Goal: Obtain resource: Download file/media

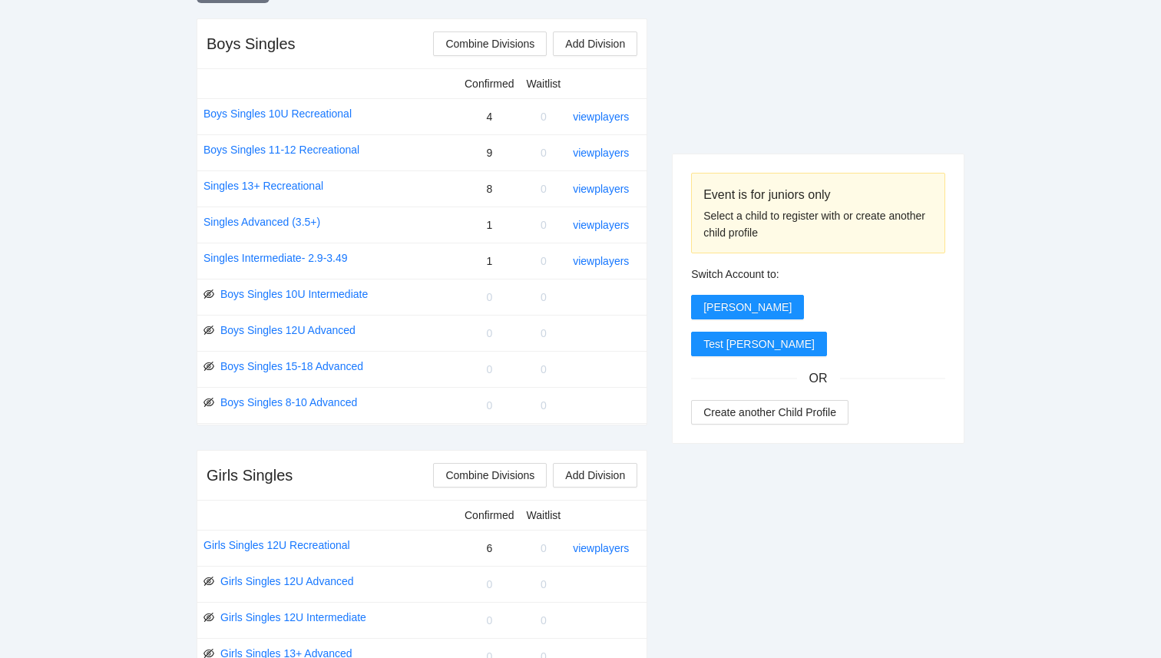
scroll to position [605, 0]
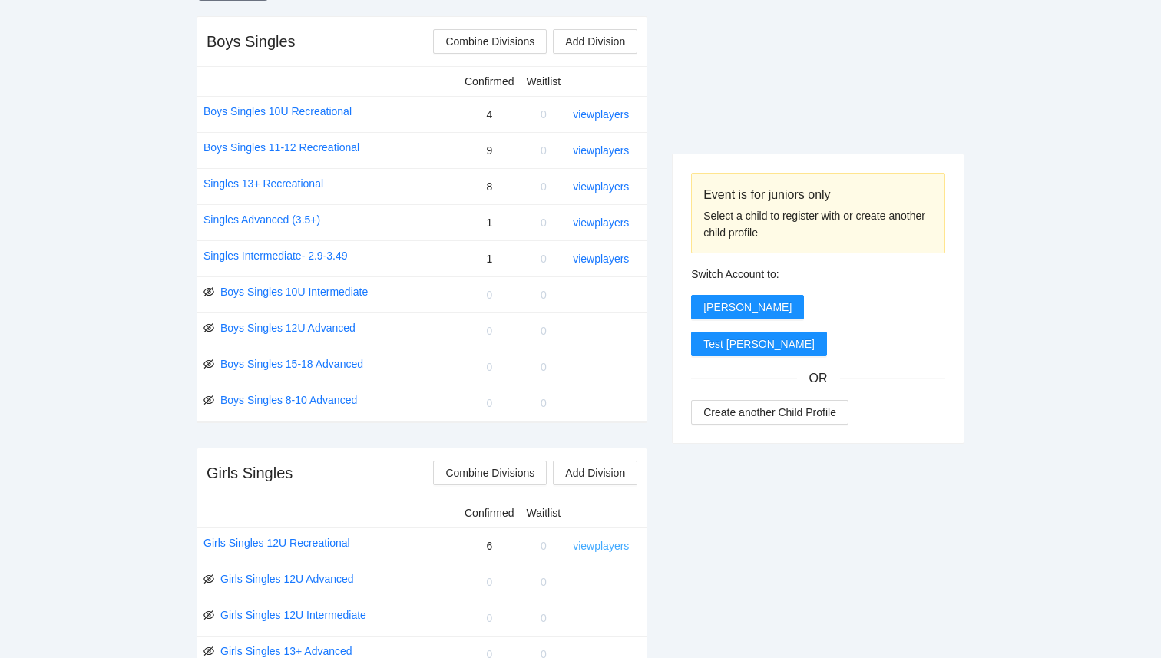
click at [610, 543] on link "view players" at bounding box center [601, 546] width 56 height 12
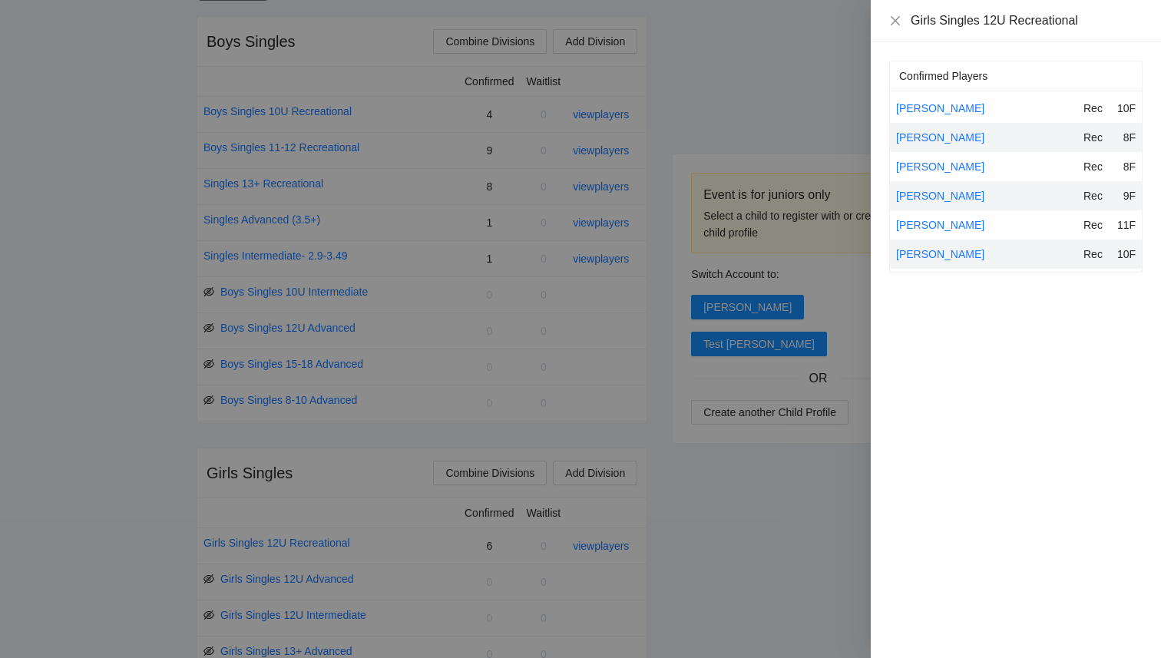
click at [724, 124] on div at bounding box center [580, 329] width 1161 height 658
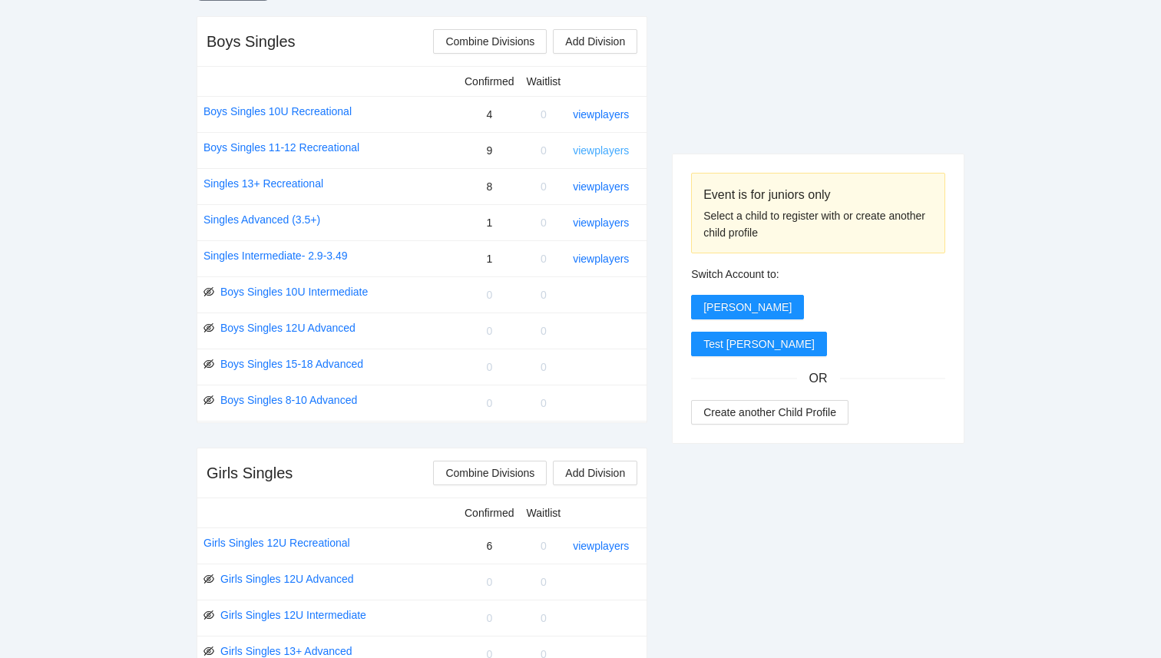
click at [614, 150] on link "view players" at bounding box center [601, 150] width 56 height 12
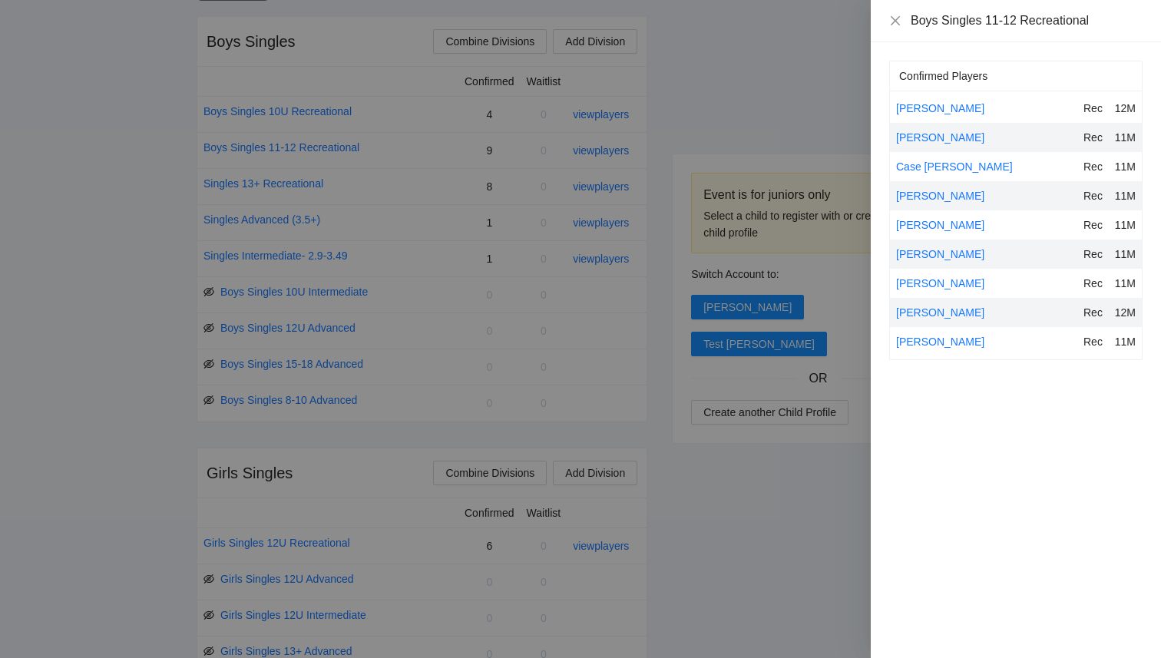
click at [680, 100] on div at bounding box center [580, 329] width 1161 height 658
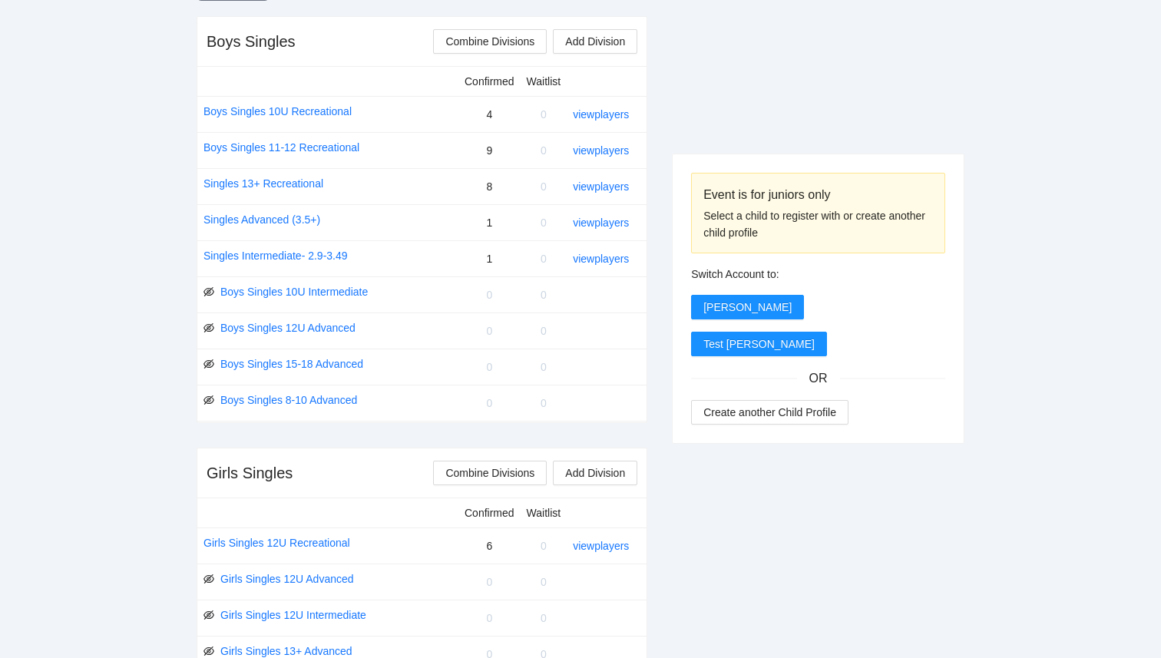
click at [627, 193] on div "view players" at bounding box center [603, 186] width 61 height 17
click at [626, 188] on link "view players" at bounding box center [601, 186] width 56 height 12
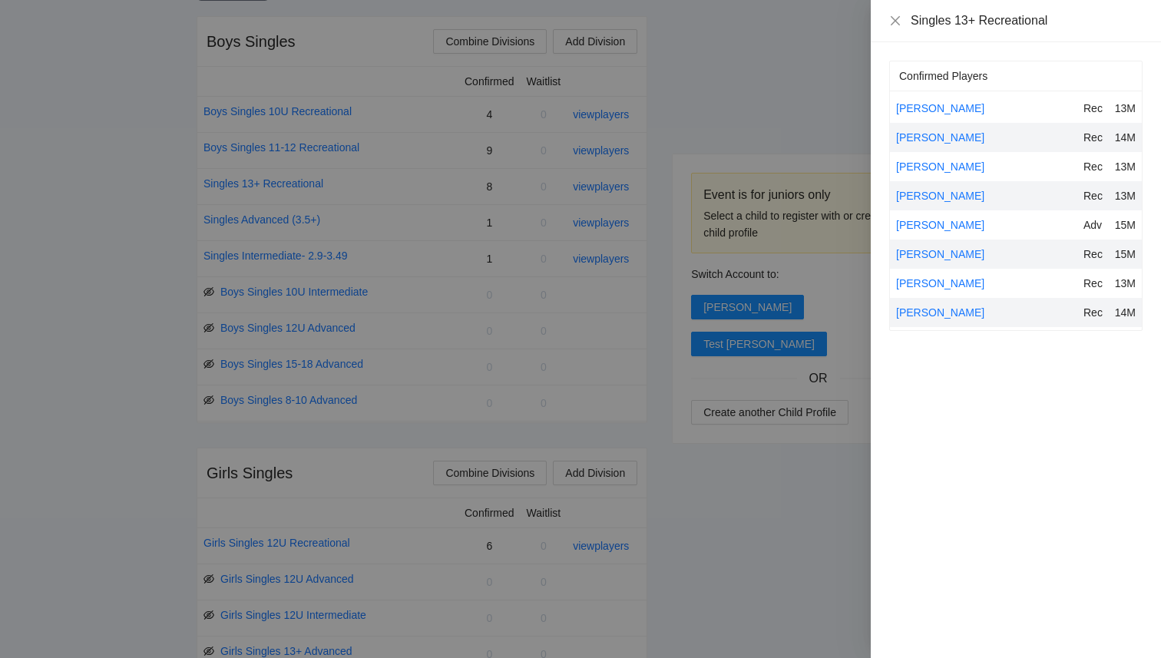
click at [694, 61] on div at bounding box center [580, 329] width 1161 height 658
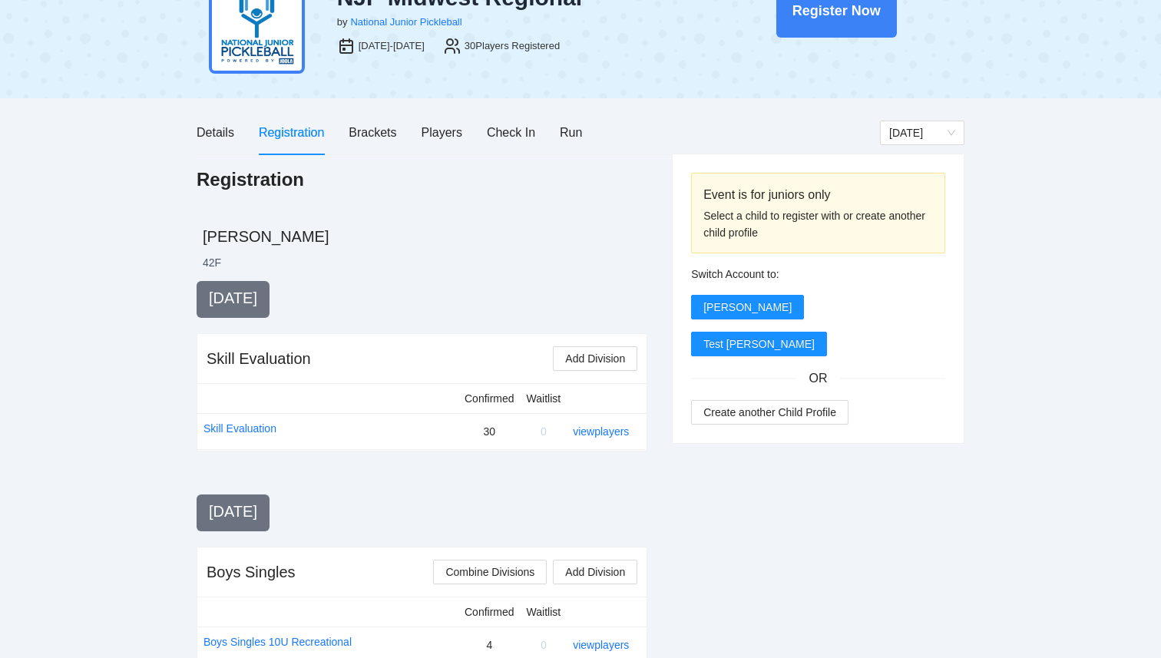
scroll to position [0, 0]
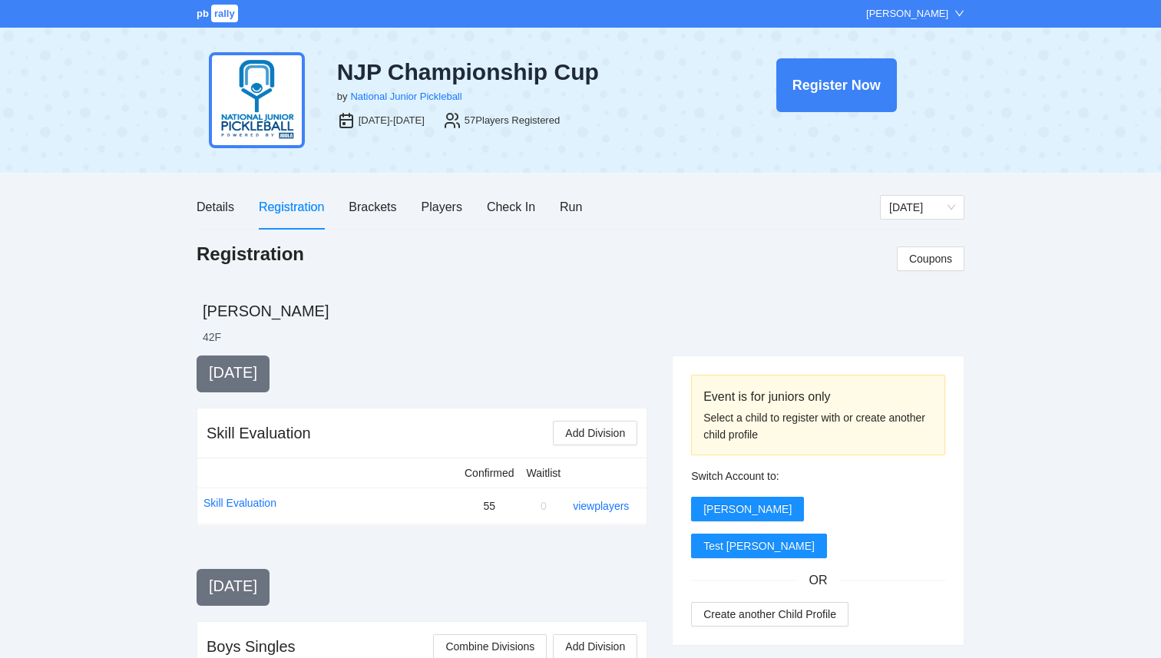
click at [219, 17] on span "rally" at bounding box center [224, 14] width 27 height 18
click at [572, 206] on div "Run" at bounding box center [571, 206] width 22 height 19
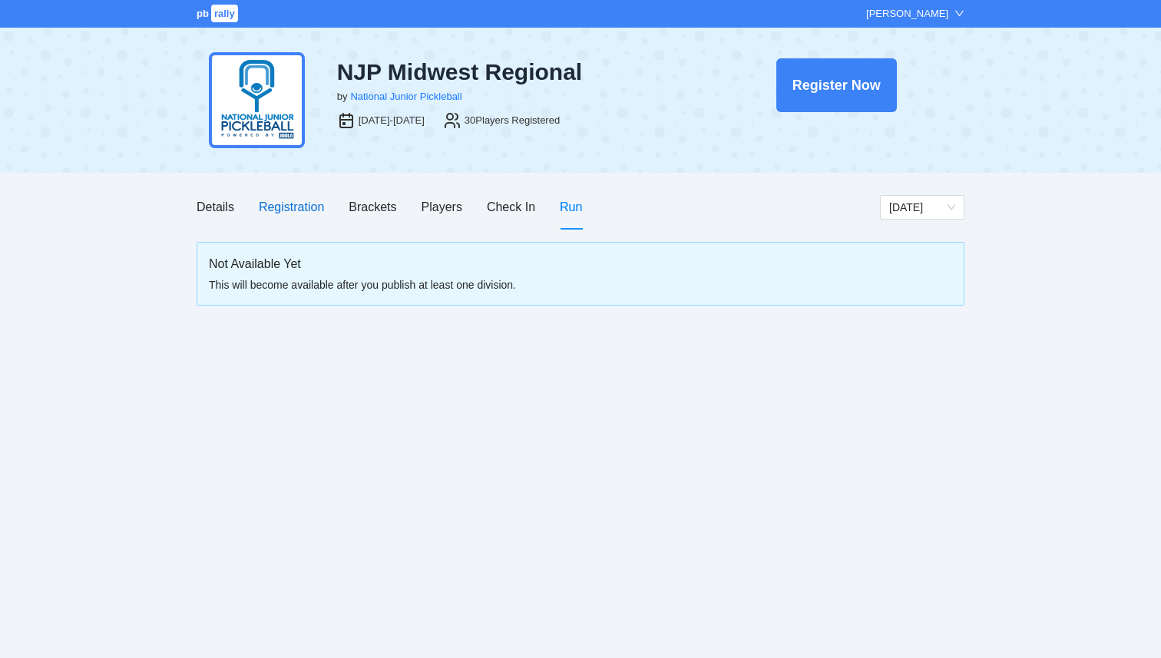
click at [290, 210] on div "Registration" at bounding box center [291, 206] width 65 height 19
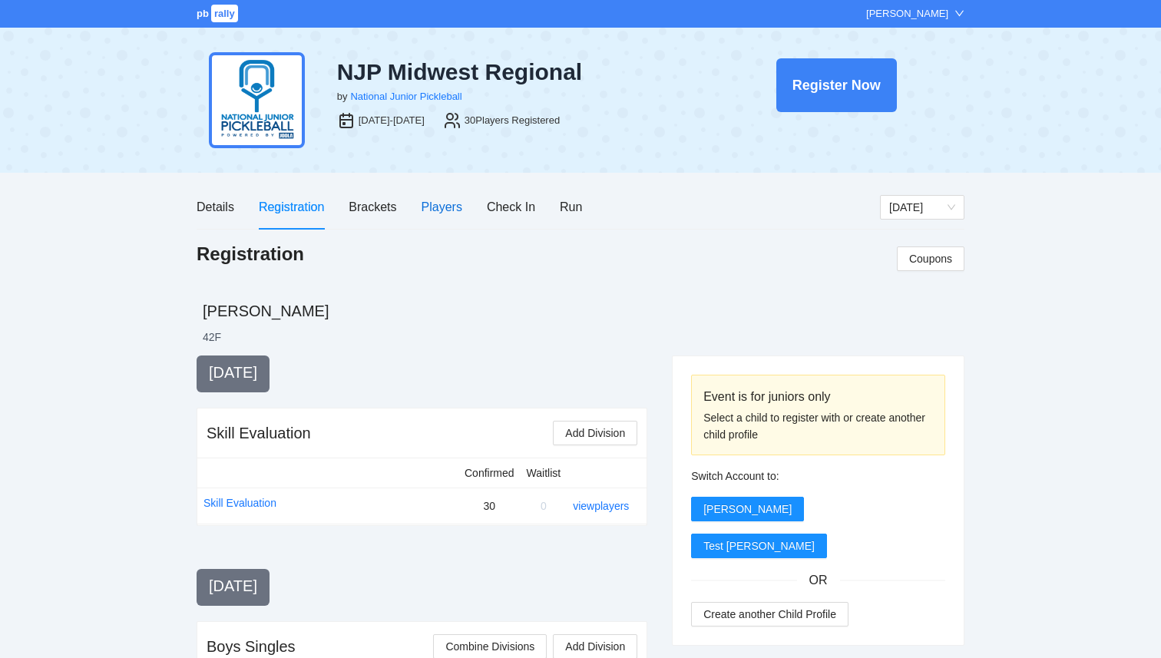
click at [447, 214] on div "Players" at bounding box center [442, 206] width 41 height 19
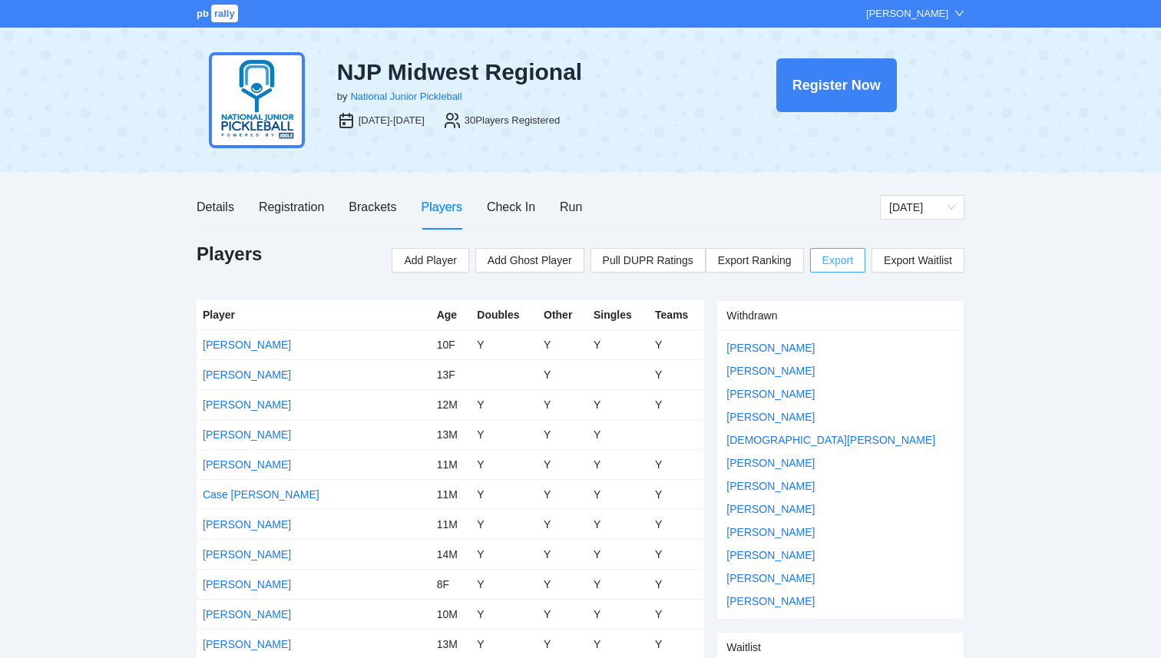
click at [825, 257] on span "Export" at bounding box center [837, 260] width 31 height 23
click at [207, 19] on span "pb" at bounding box center [203, 14] width 12 height 12
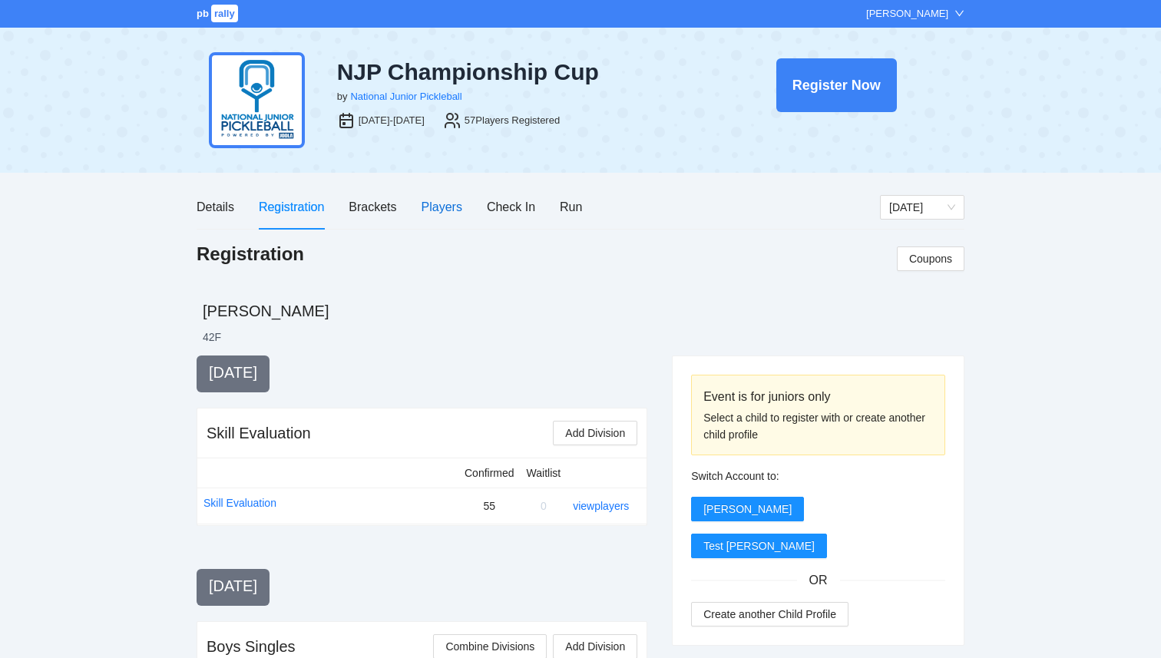
click at [435, 211] on div "Players" at bounding box center [442, 206] width 41 height 19
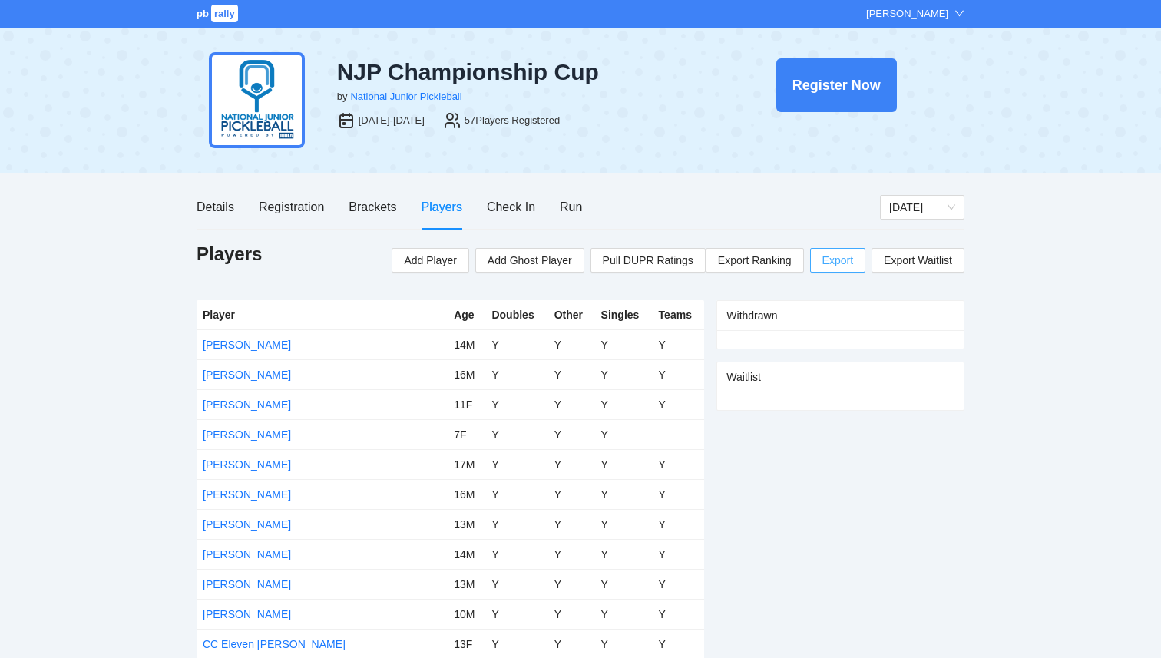
click at [828, 257] on span "Export" at bounding box center [837, 260] width 31 height 23
